Goal: Task Accomplishment & Management: Complete application form

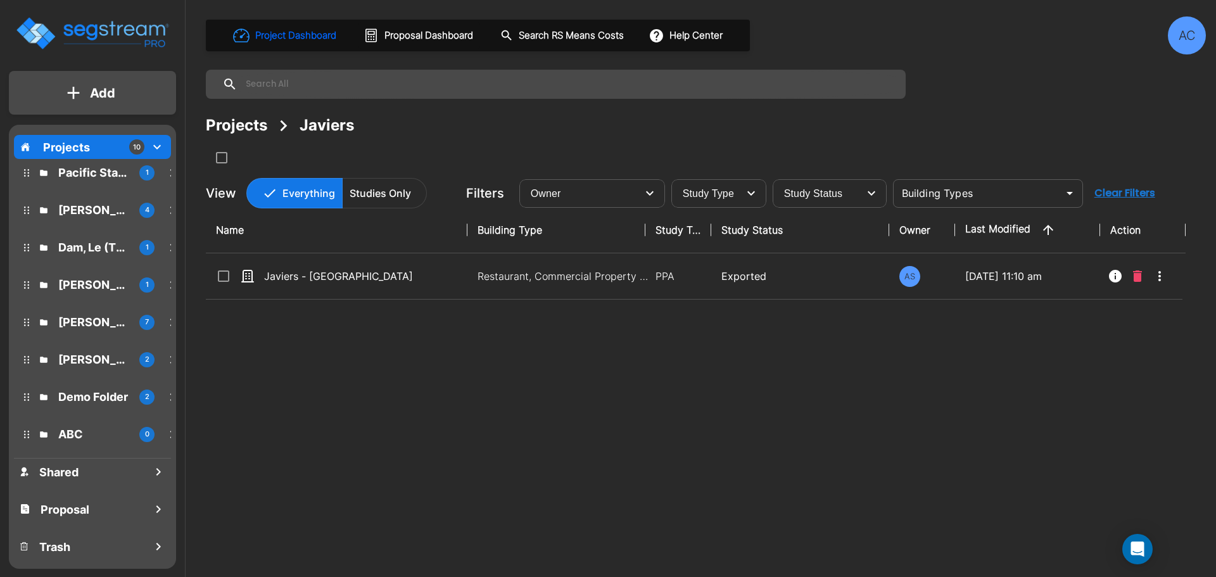
click at [153, 144] on icon "mailbox folders" at bounding box center [156, 146] width 15 height 15
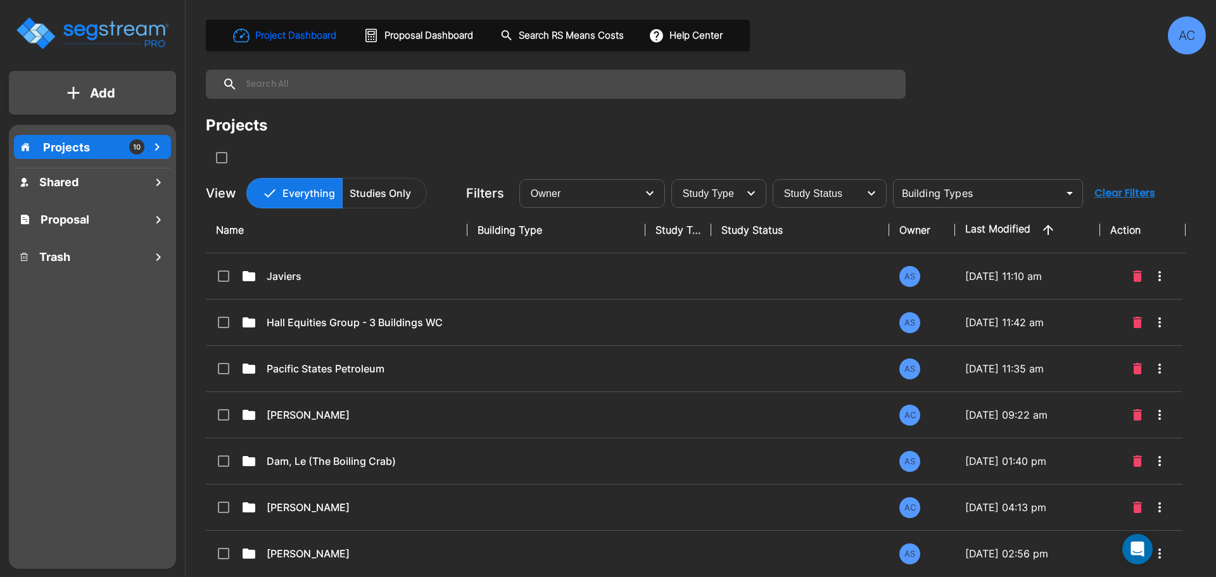
drag, startPoint x: 104, startPoint y: 96, endPoint x: 110, endPoint y: 93, distance: 6.5
click at [110, 93] on p "Add" at bounding box center [102, 93] width 25 height 19
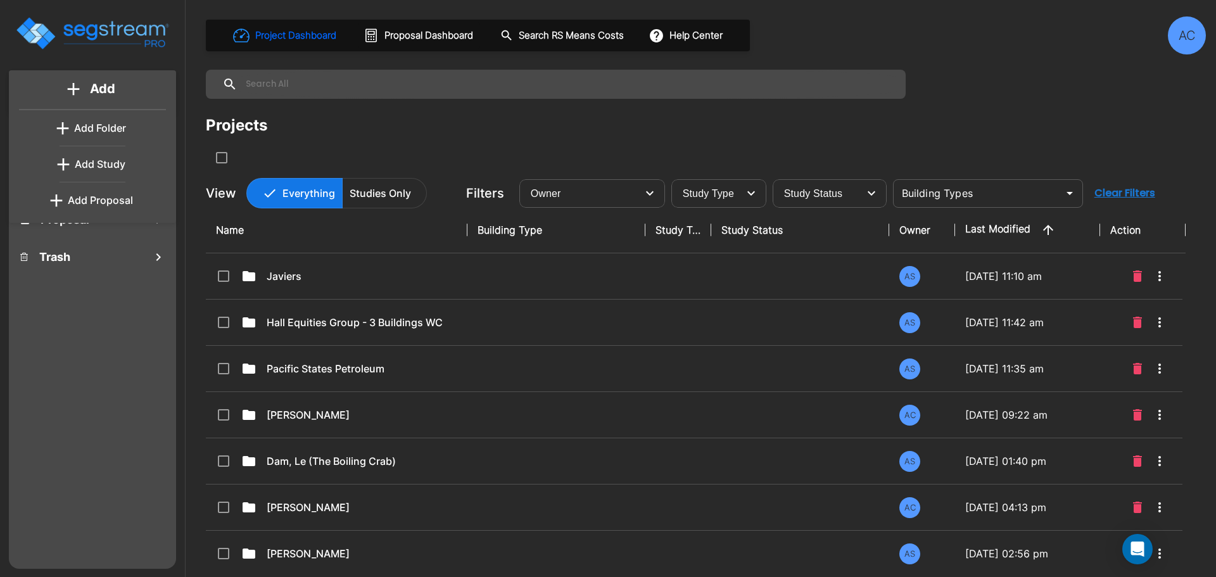
scroll to position [1, 0]
click at [117, 198] on p "Add Proposal" at bounding box center [100, 199] width 65 height 15
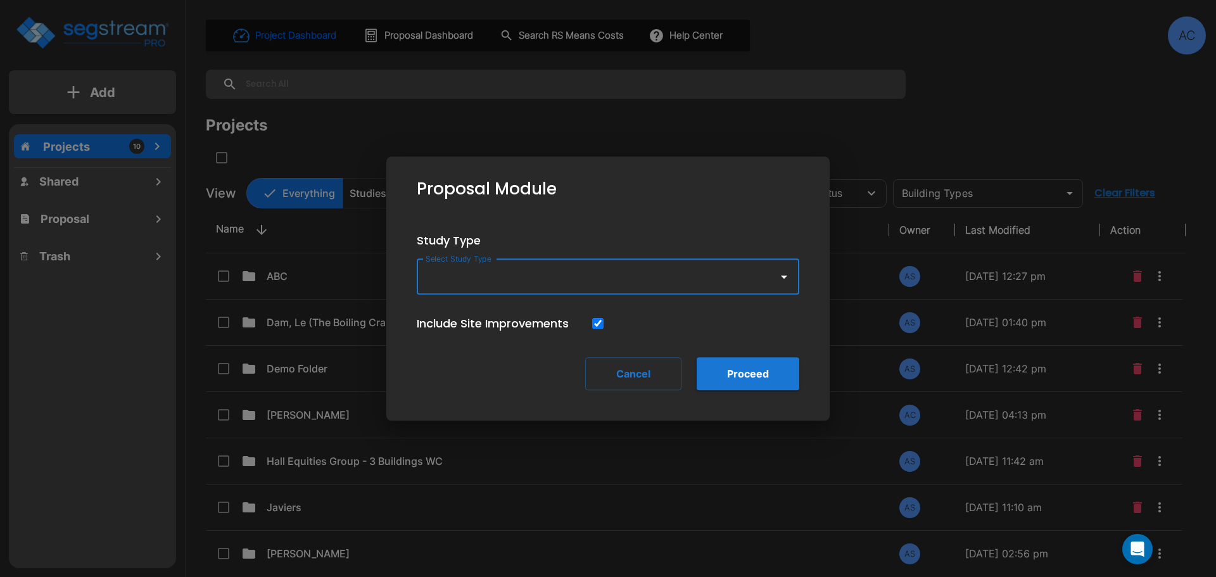
click at [785, 281] on icon "button" at bounding box center [783, 276] width 15 height 15
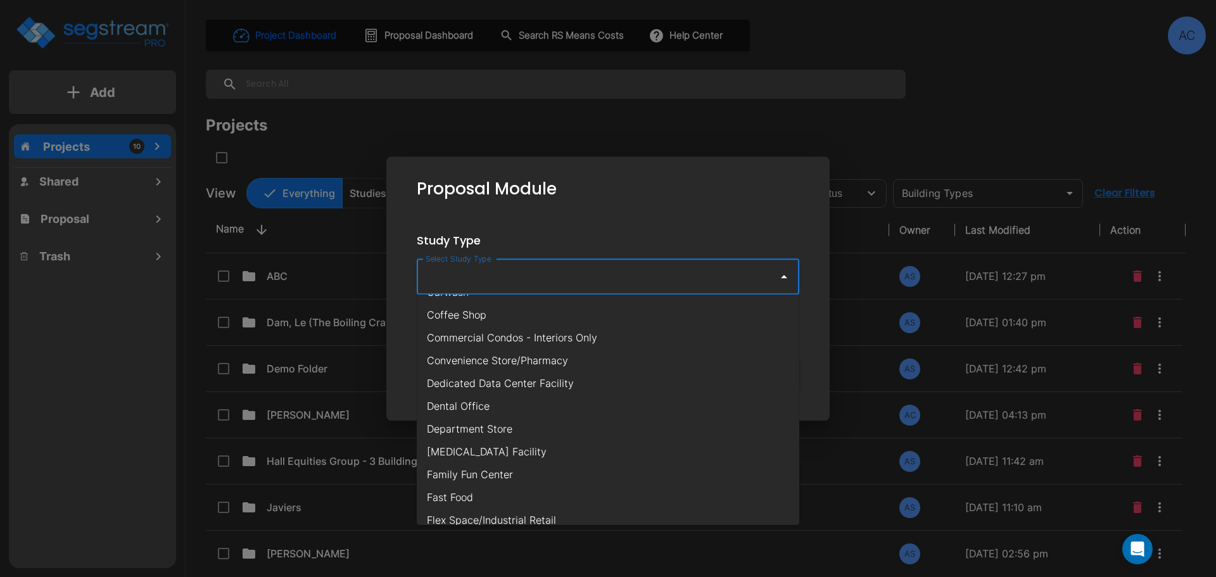
scroll to position [160, 0]
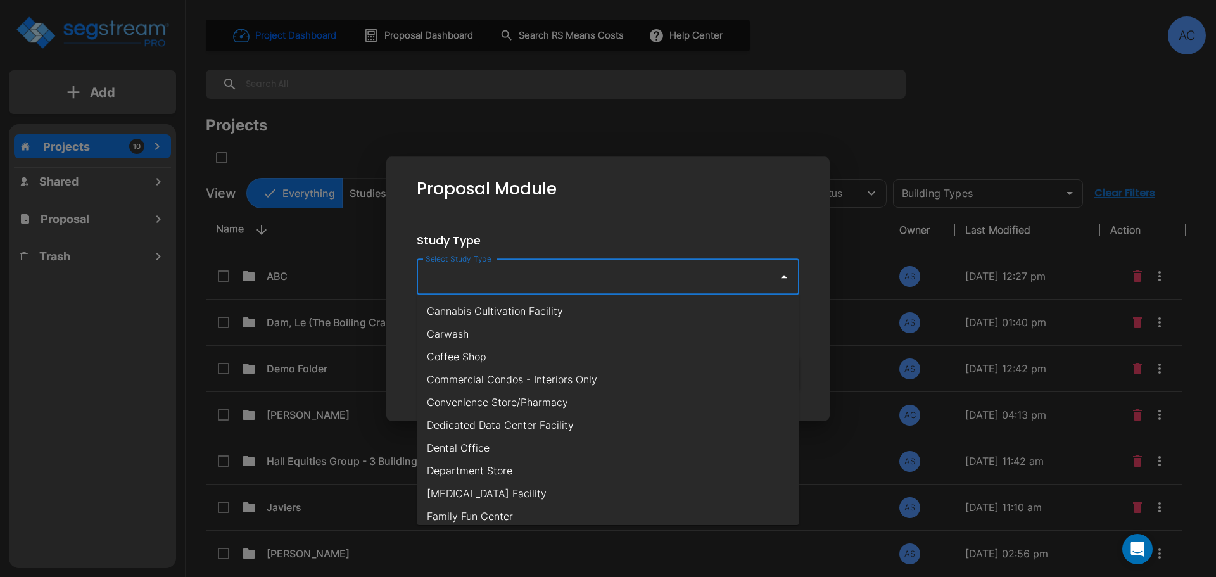
click at [725, 334] on li "Carwash" at bounding box center [608, 333] width 382 height 23
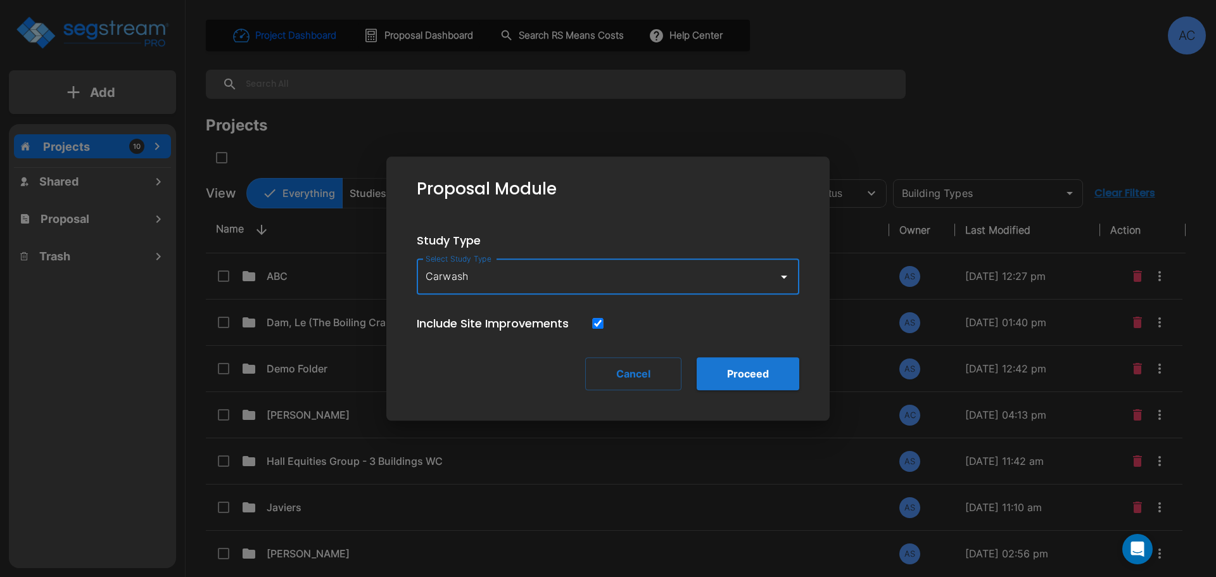
type input "Carwash"
click at [757, 374] on button "Proceed" at bounding box center [748, 373] width 103 height 33
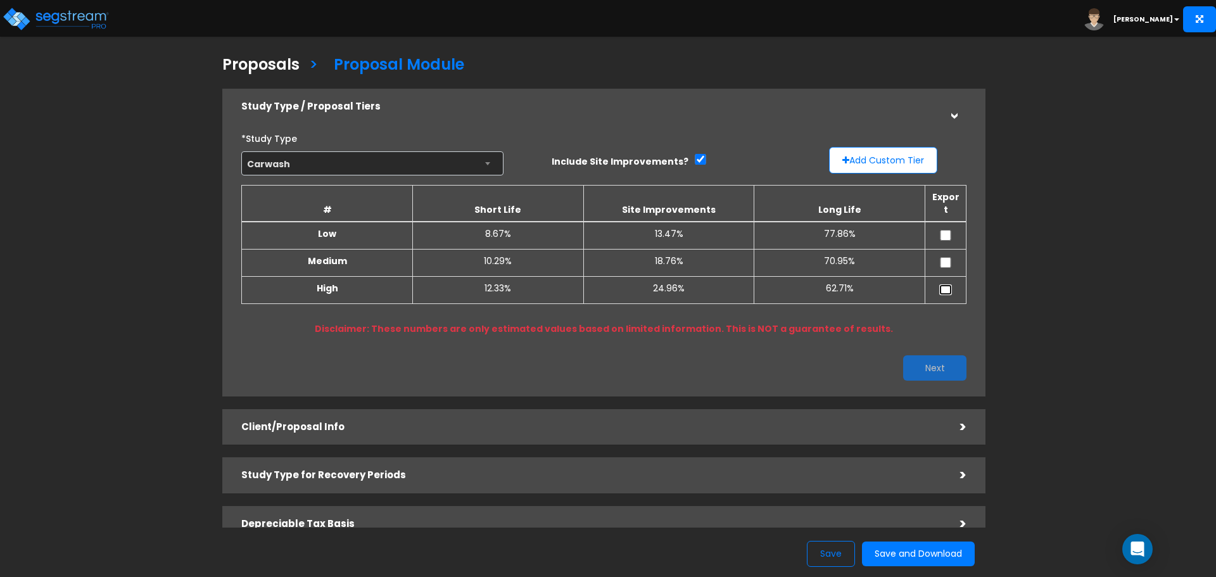
click at [946, 284] on input "checkbox" at bounding box center [945, 289] width 13 height 11
checkbox input "true"
click at [948, 355] on button "Next" at bounding box center [934, 367] width 63 height 25
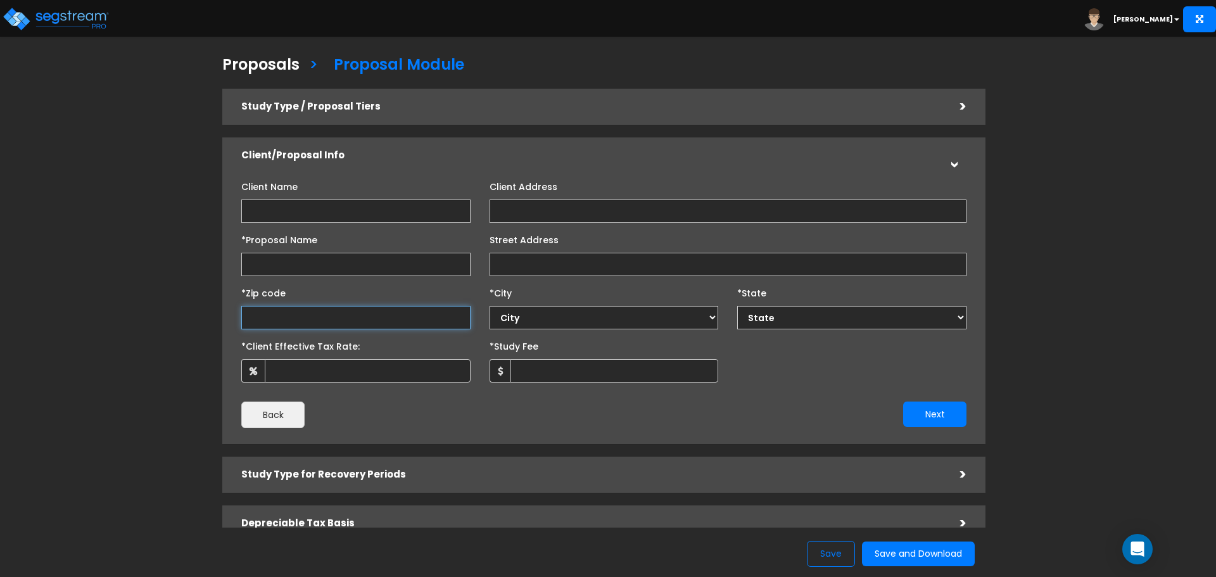
click at [303, 316] on input "text" at bounding box center [355, 317] width 229 height 23
type input "891"
select select "NV"
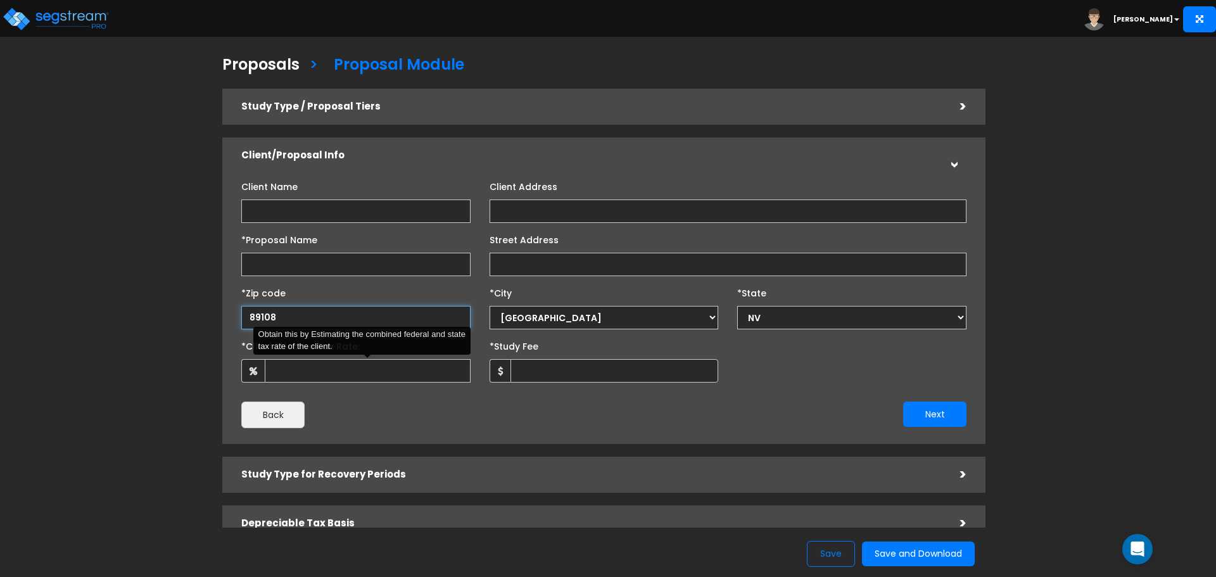
type input "89108"
click at [308, 375] on input "*Client Effective Tax Rate:" at bounding box center [368, 370] width 206 height 23
type input "37"
type input "8"
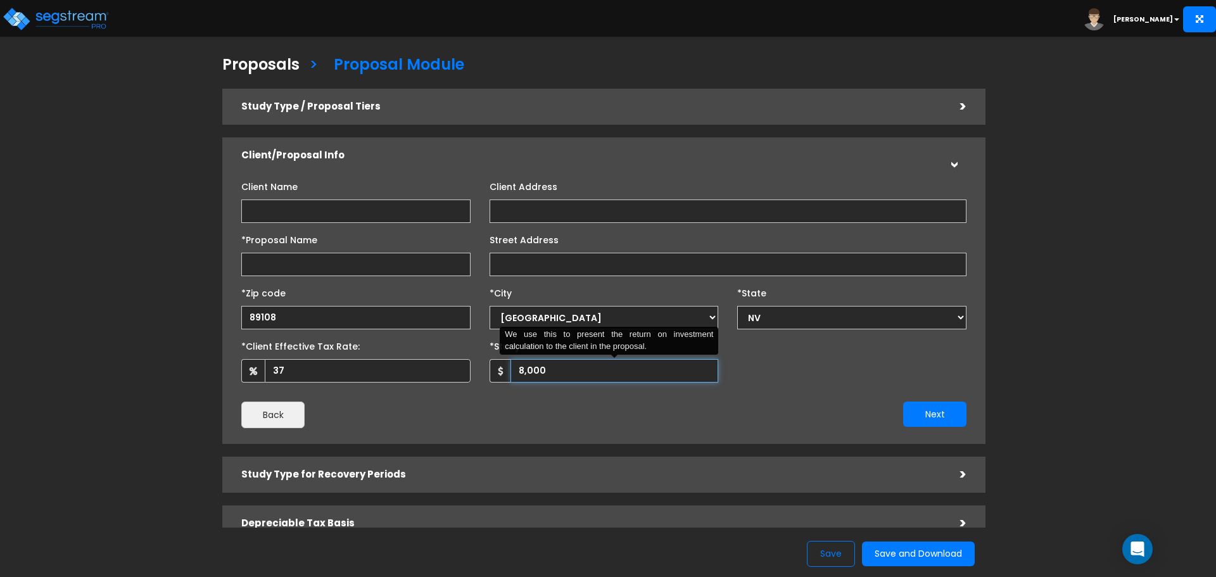
type input "8,000"
click at [355, 262] on input "*Proposal Name" at bounding box center [355, 264] width 229 height 23
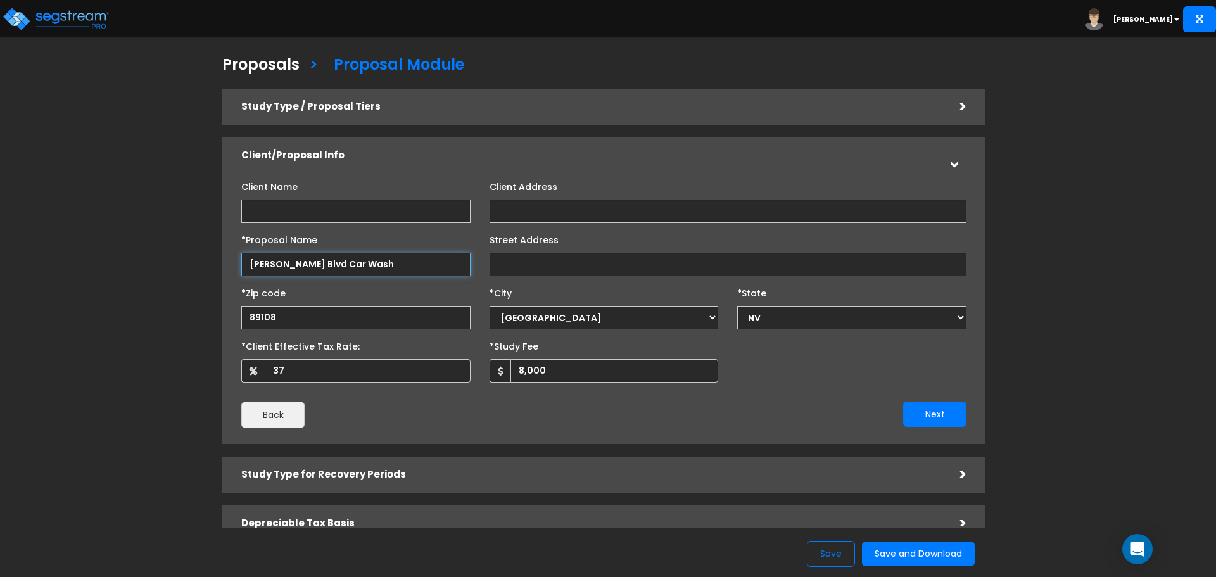
type input "[PERSON_NAME] Blvd Car Wash"
click at [576, 262] on input "Street Address" at bounding box center [727, 264] width 477 height 23
type input "[STREET_ADDRESS][PERSON_NAME]"
click at [920, 411] on button "Next" at bounding box center [934, 413] width 63 height 25
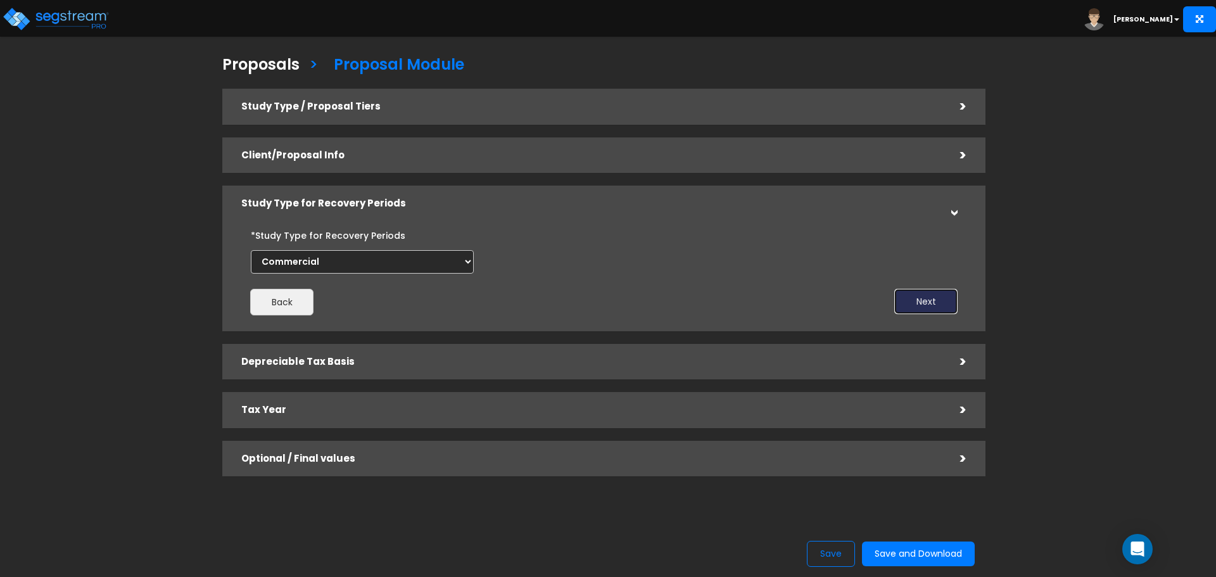
click at [935, 301] on button "Next" at bounding box center [925, 301] width 63 height 25
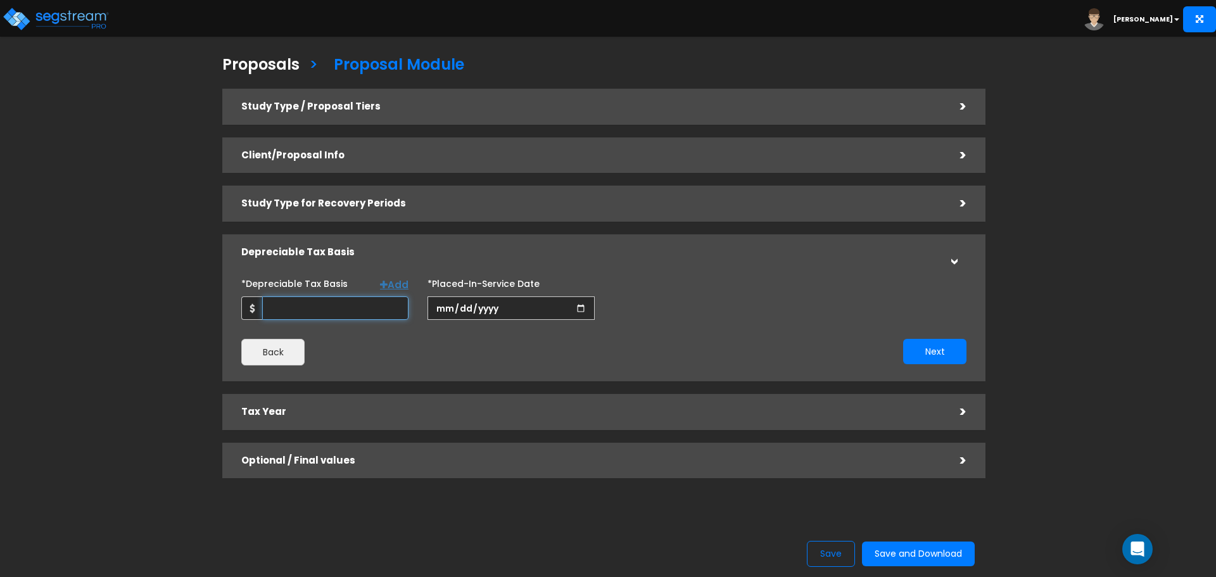
click at [329, 310] on input "*Depreciable Tax Basis" at bounding box center [335, 307] width 146 height 23
click at [307, 306] on input "*Depreciable Tax Basis" at bounding box center [335, 307] width 146 height 23
type input "1,583,320"
click at [453, 313] on input "date" at bounding box center [510, 307] width 167 height 23
type input "[DATE]"
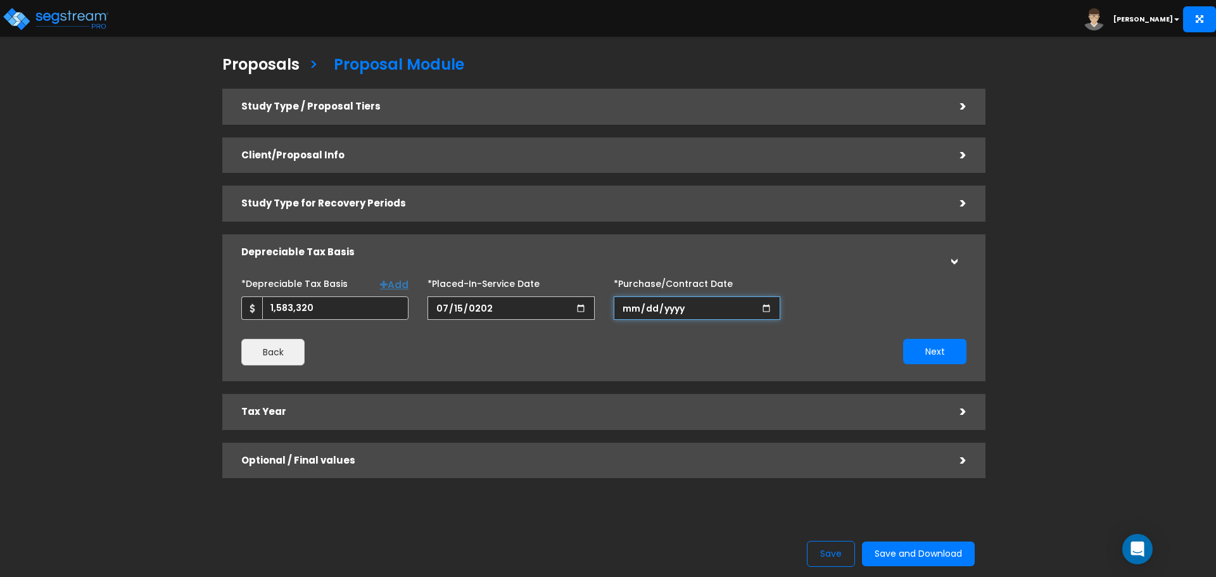
click at [635, 312] on input "*Purchase/Contract Date" at bounding box center [697, 307] width 167 height 23
type input "[DATE]"
click at [950, 358] on button "Next" at bounding box center [934, 351] width 63 height 25
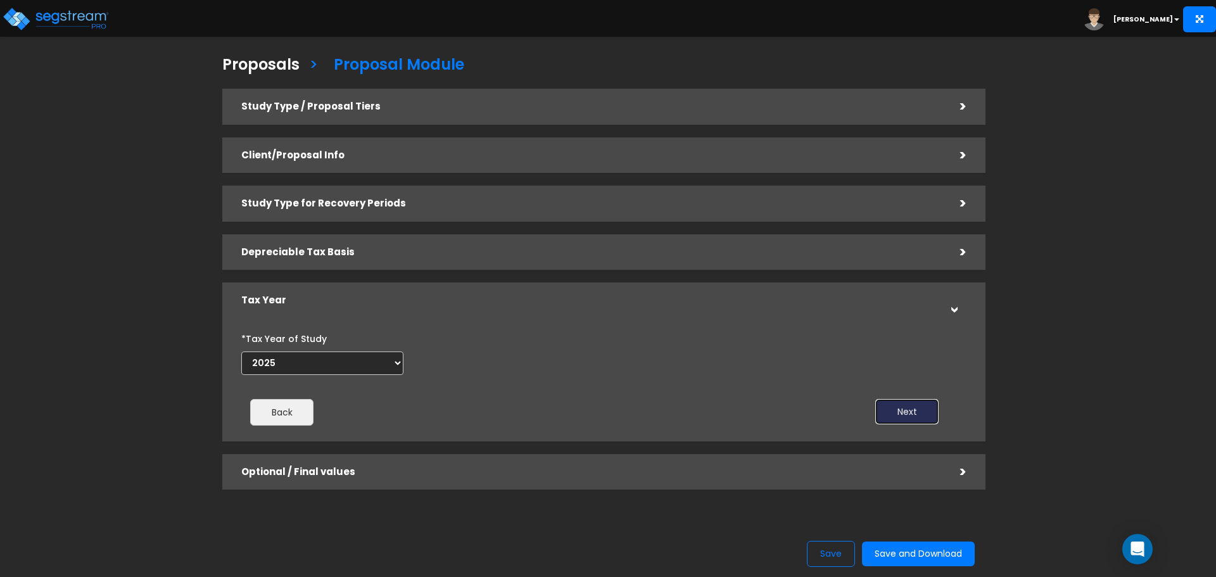
click at [921, 415] on button "Next" at bounding box center [906, 411] width 63 height 25
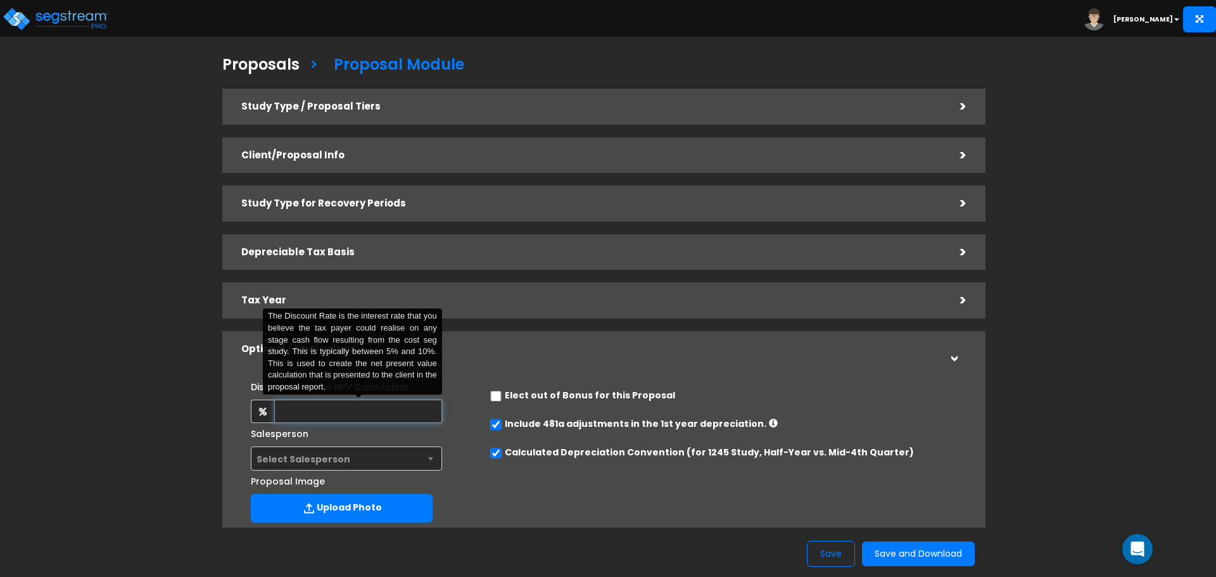
click at [390, 408] on input "text" at bounding box center [357, 411] width 167 height 23
type input "8"
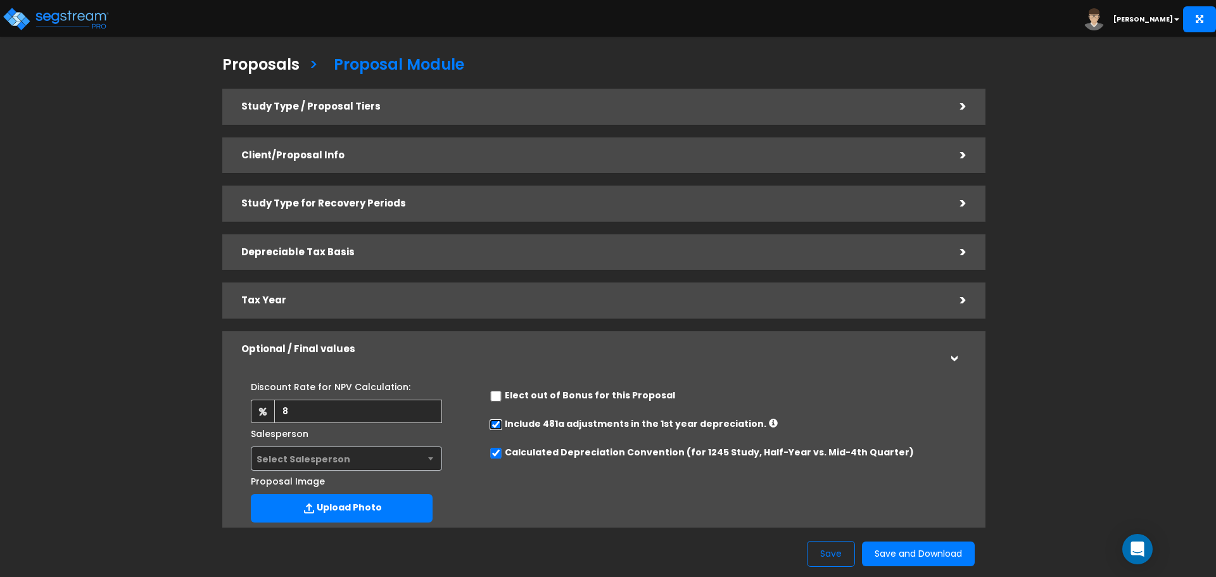
click at [498, 426] on input "checkbox" at bounding box center [495, 424] width 13 height 11
checkbox input "false"
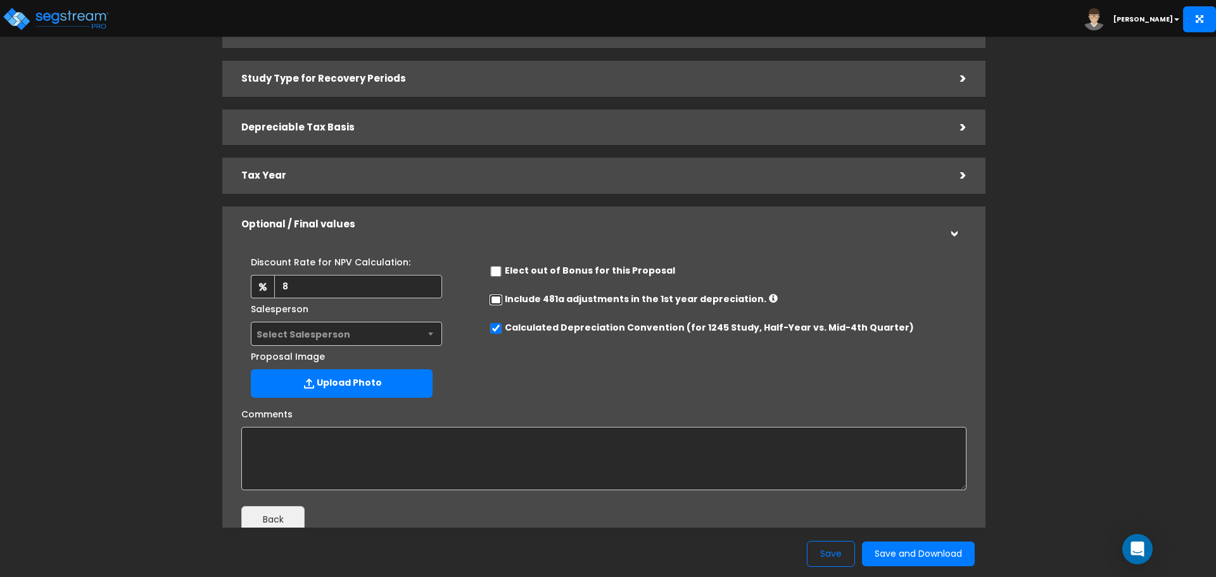
scroll to position [224, 0]
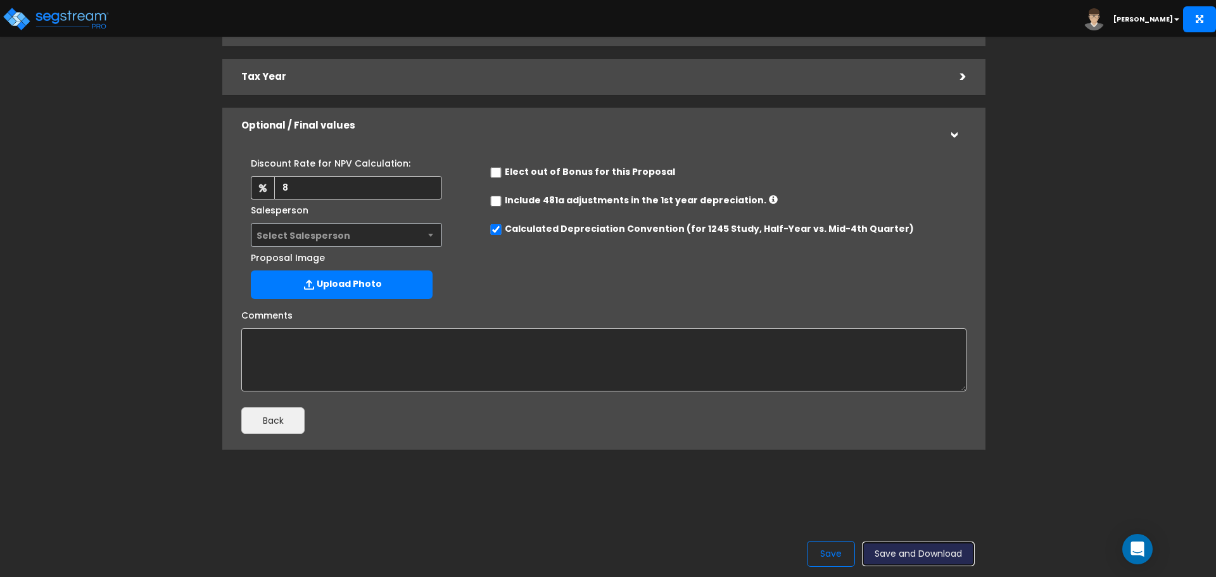
click at [902, 550] on button "Save and Download" at bounding box center [918, 553] width 113 height 25
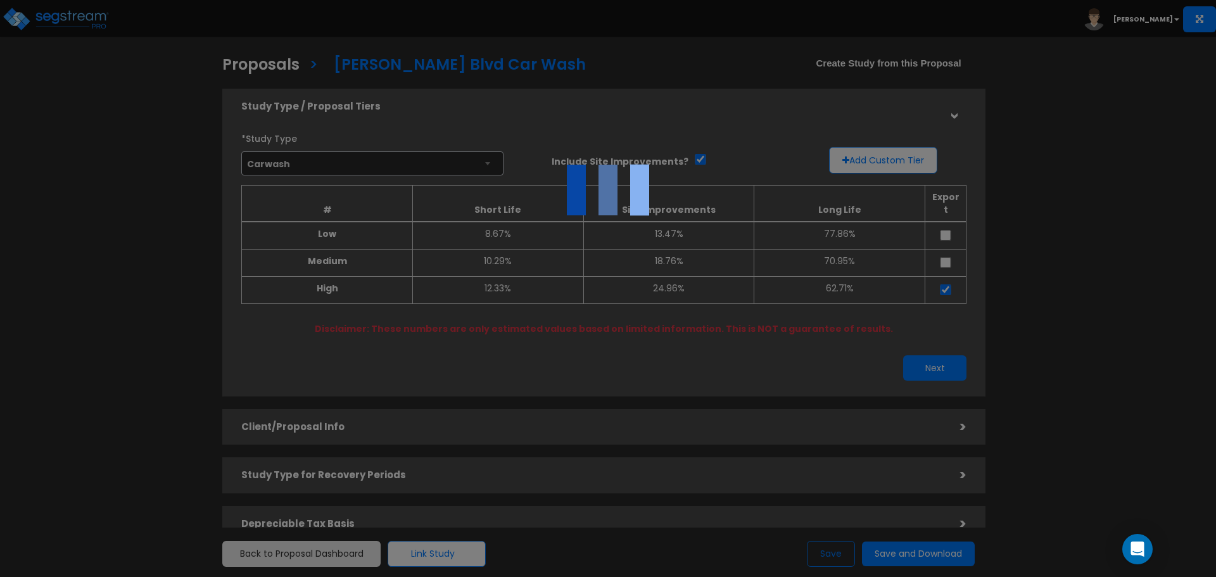
click at [1090, 190] on div at bounding box center [608, 288] width 1216 height 577
click at [1057, 274] on div at bounding box center [608, 288] width 1216 height 577
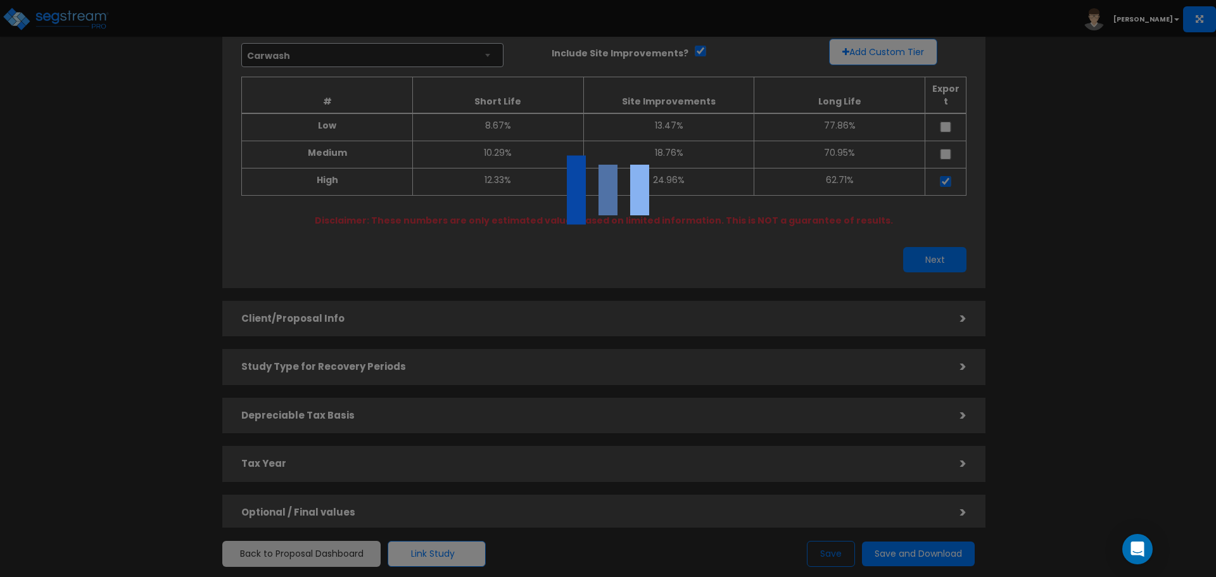
scroll to position [176, 0]
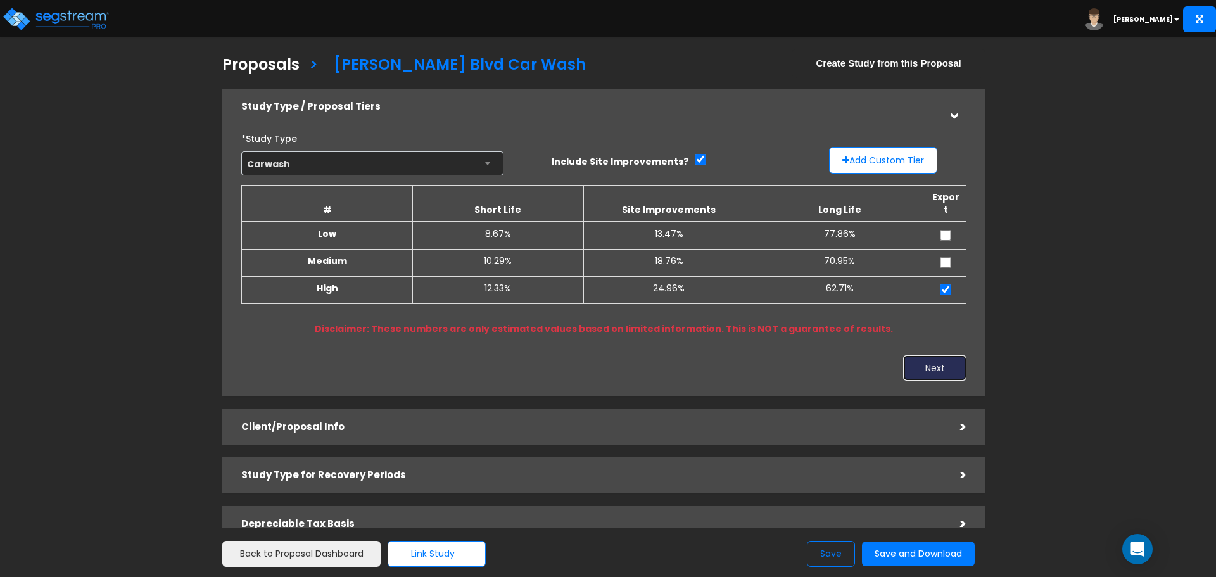
click at [953, 360] on button "Next" at bounding box center [934, 367] width 63 height 25
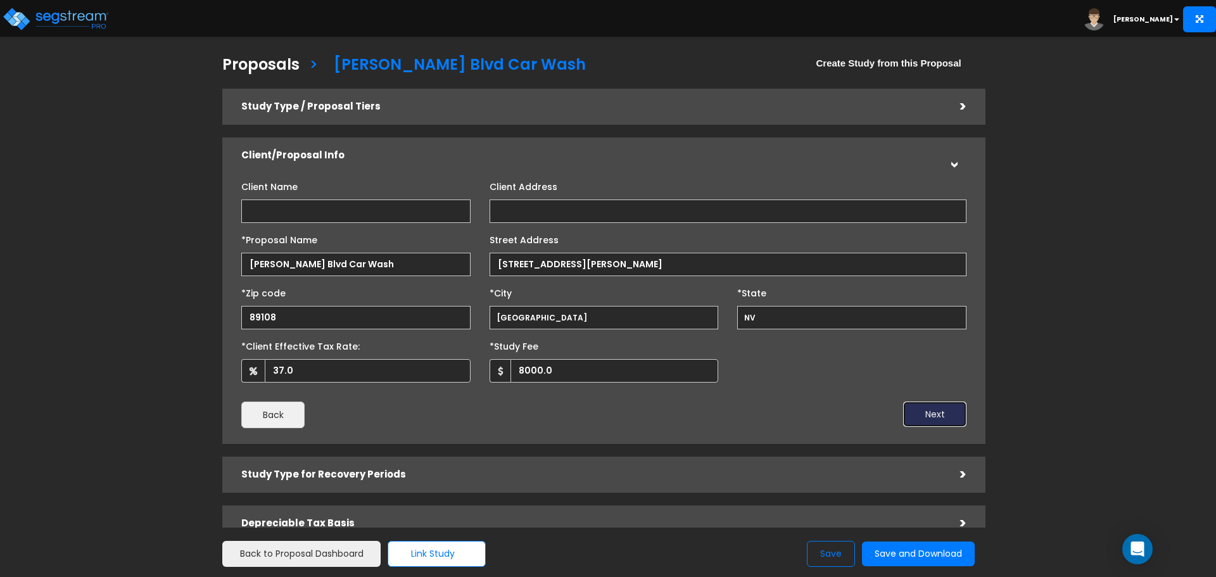
click at [938, 417] on button "Next" at bounding box center [934, 413] width 63 height 25
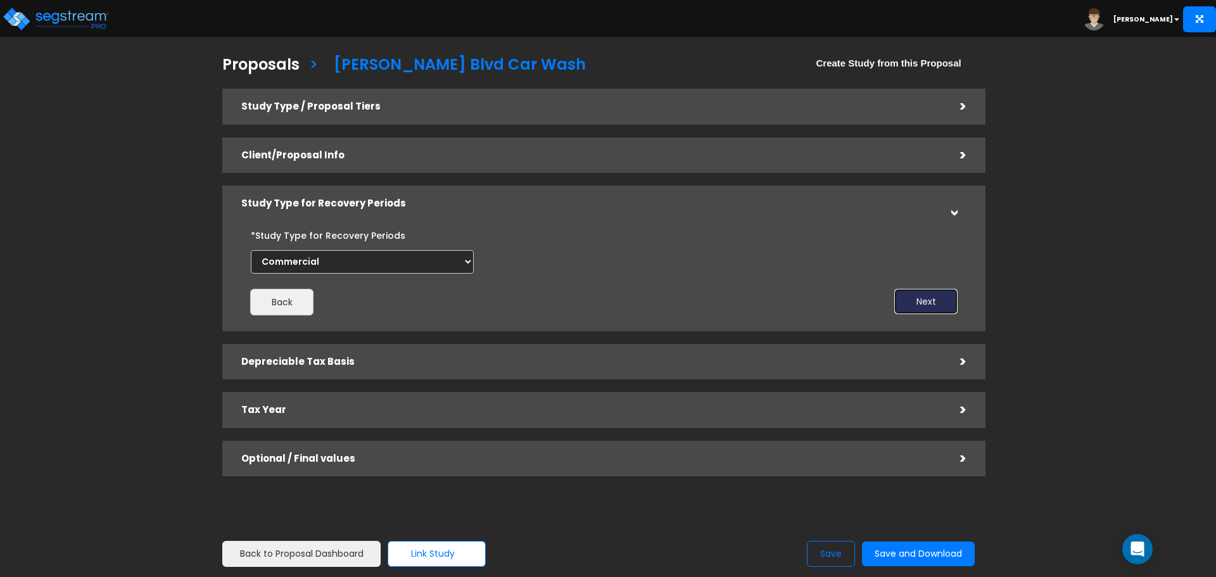
click at [933, 305] on button "Next" at bounding box center [925, 301] width 63 height 25
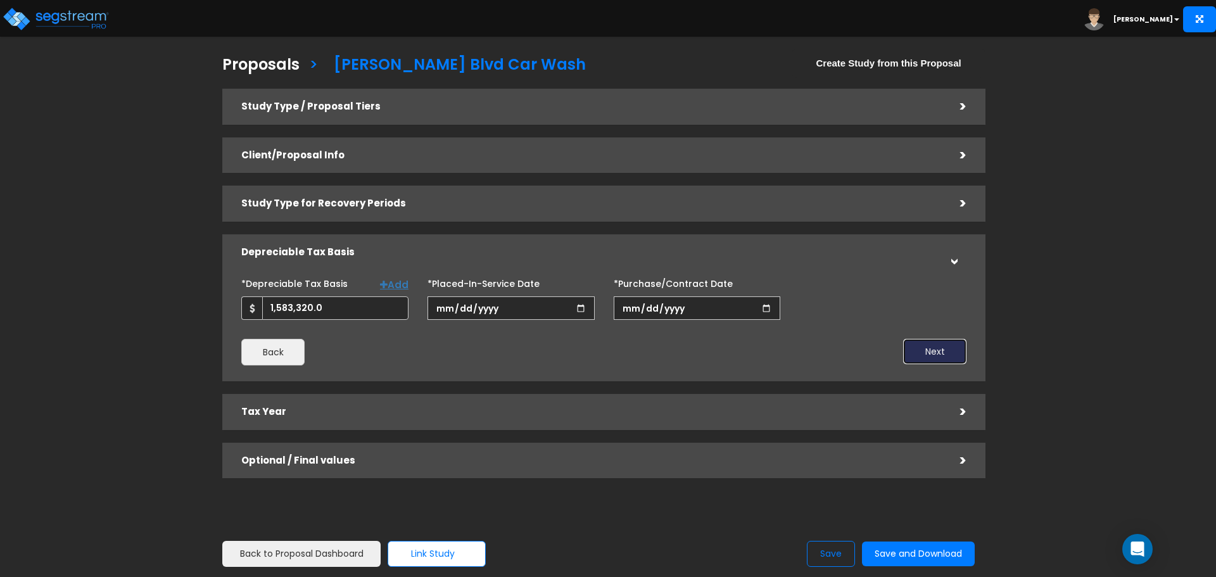
click at [933, 352] on button "Next" at bounding box center [934, 351] width 63 height 25
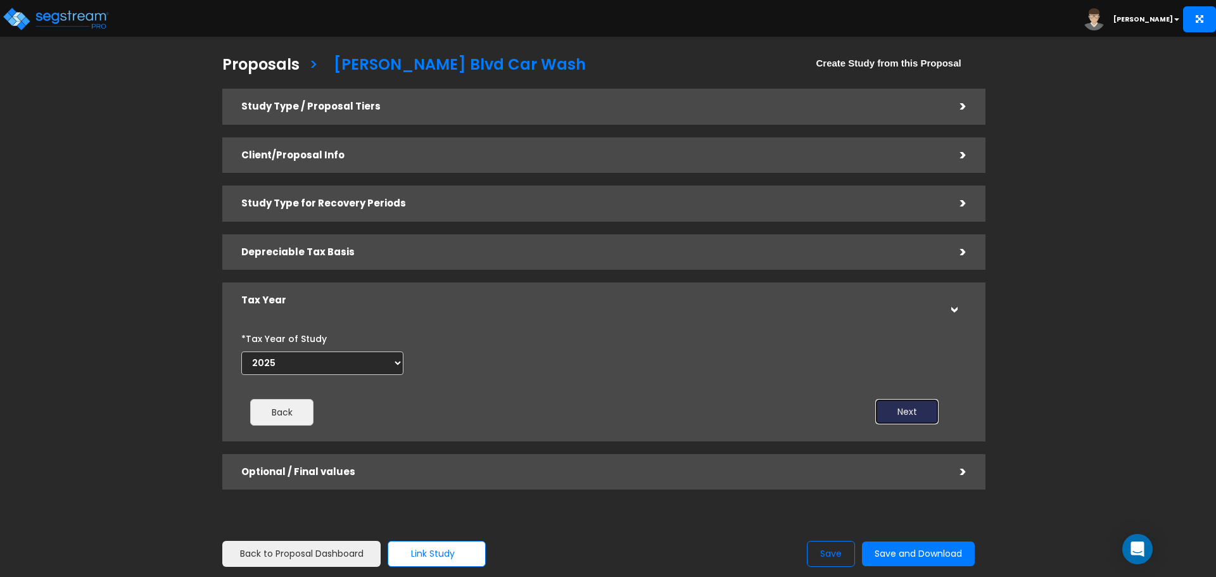
click at [918, 413] on button "Next" at bounding box center [906, 411] width 63 height 25
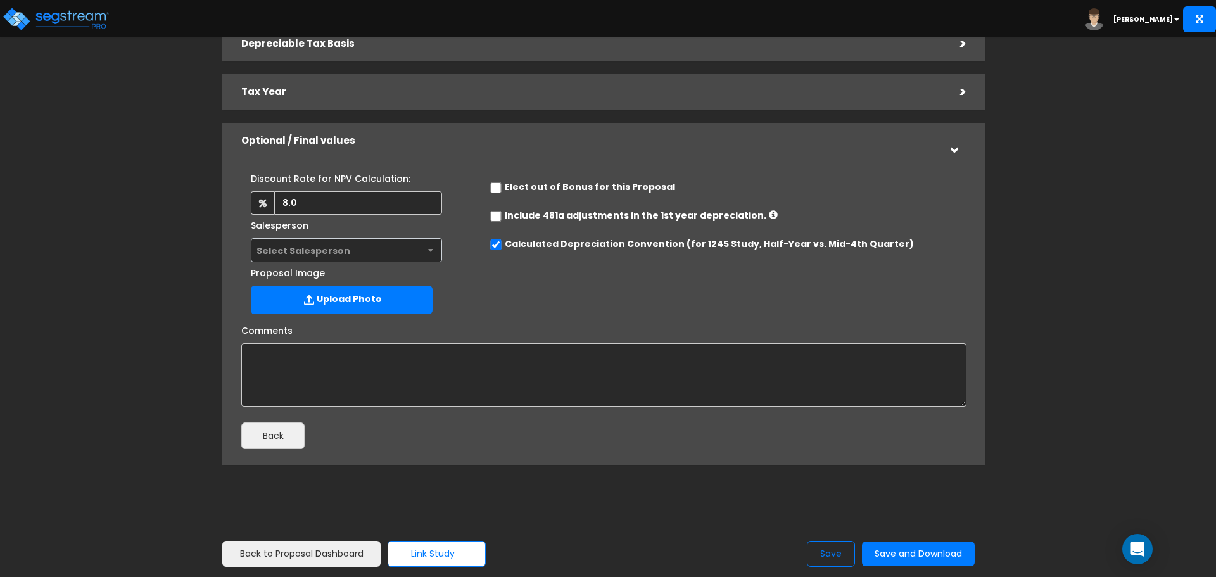
scroll to position [224, 0]
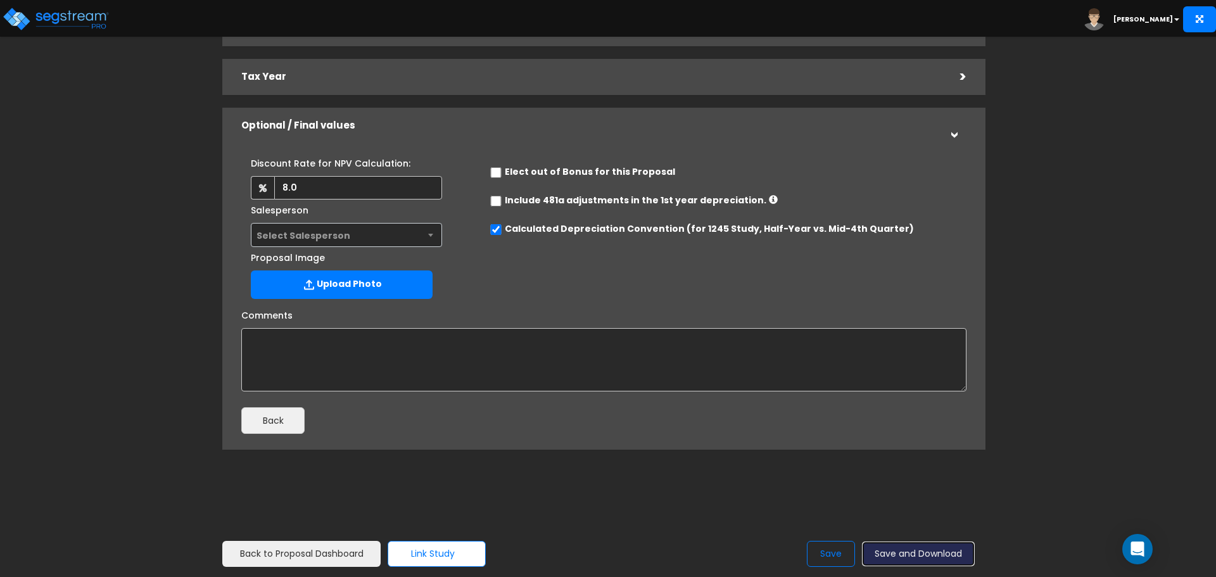
click at [904, 553] on button "Save and Download" at bounding box center [918, 553] width 113 height 25
